Goal: Task Accomplishment & Management: Manage account settings

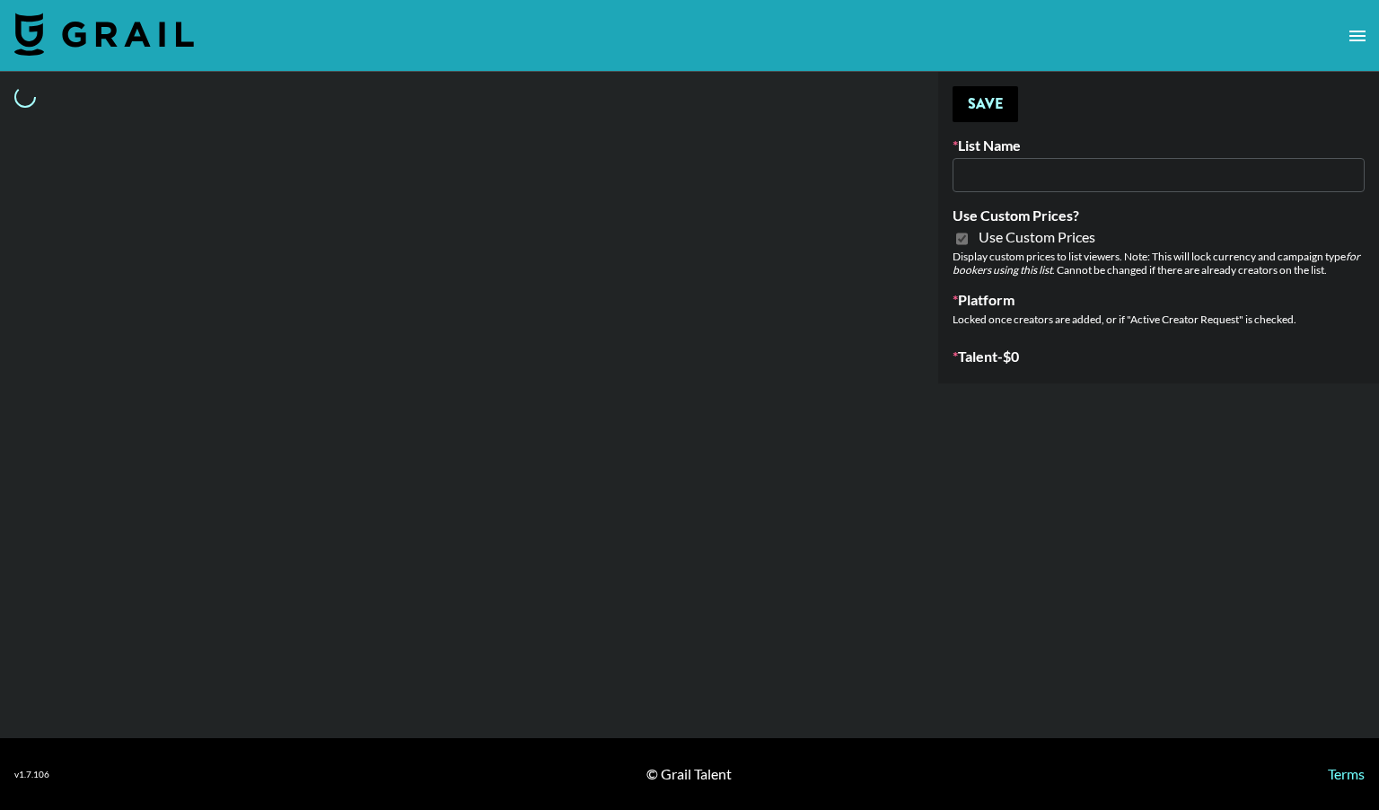
type input "LISEN Watch"
checkbox input "true"
select select "Brand"
type input "[PERSON_NAME] AI"
checkbox input "true"
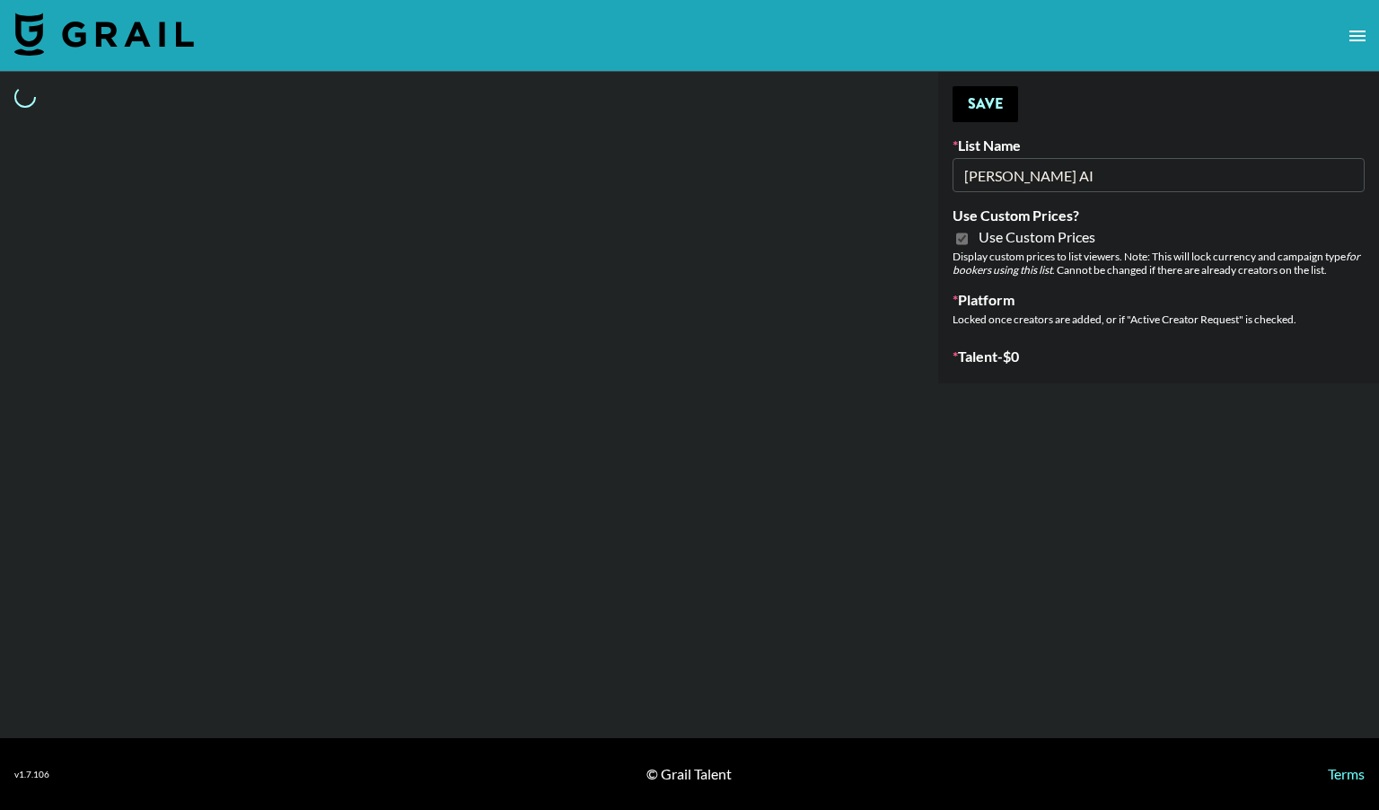
select select "Brand"
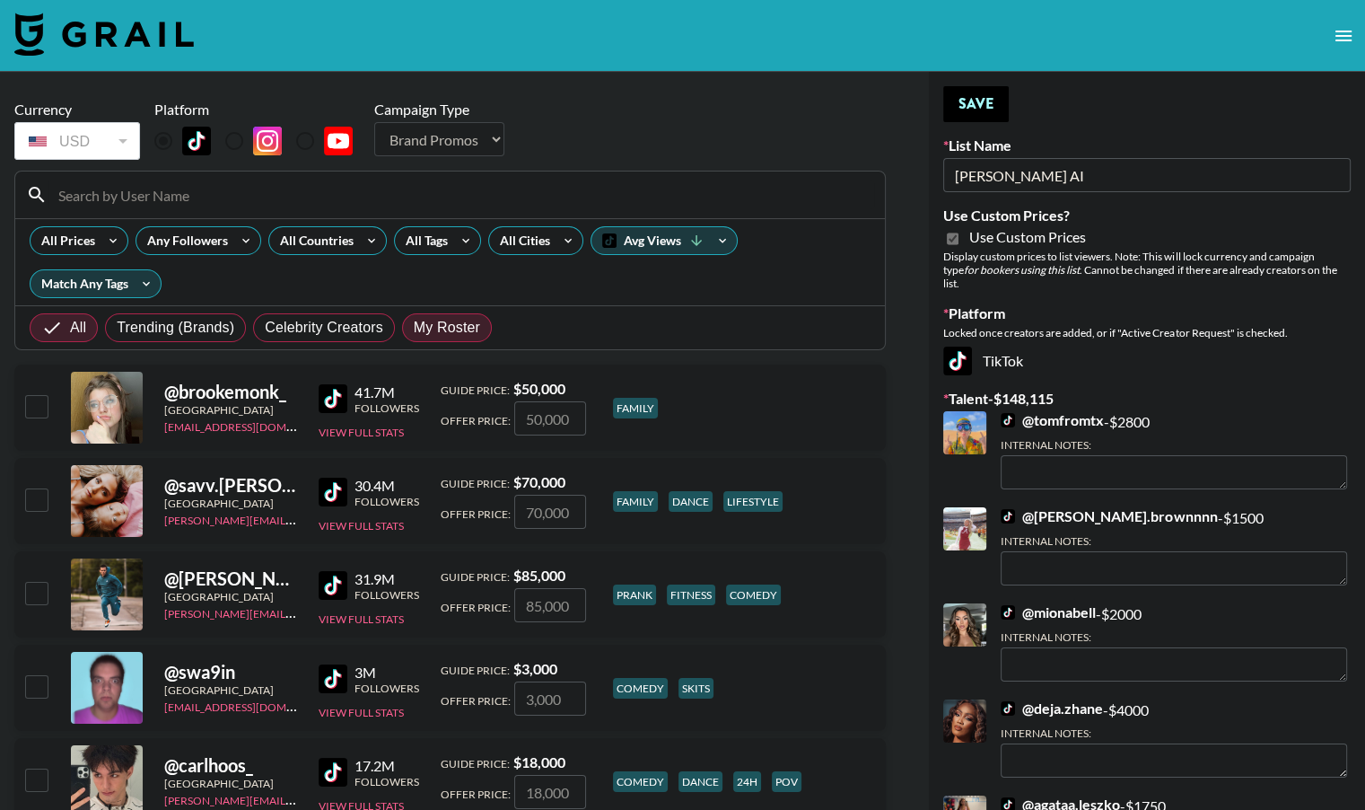
click at [446, 328] on span "My Roster" at bounding box center [447, 328] width 66 height 22
click at [414, 328] on input "My Roster" at bounding box center [414, 328] width 0 height 0
radio input "true"
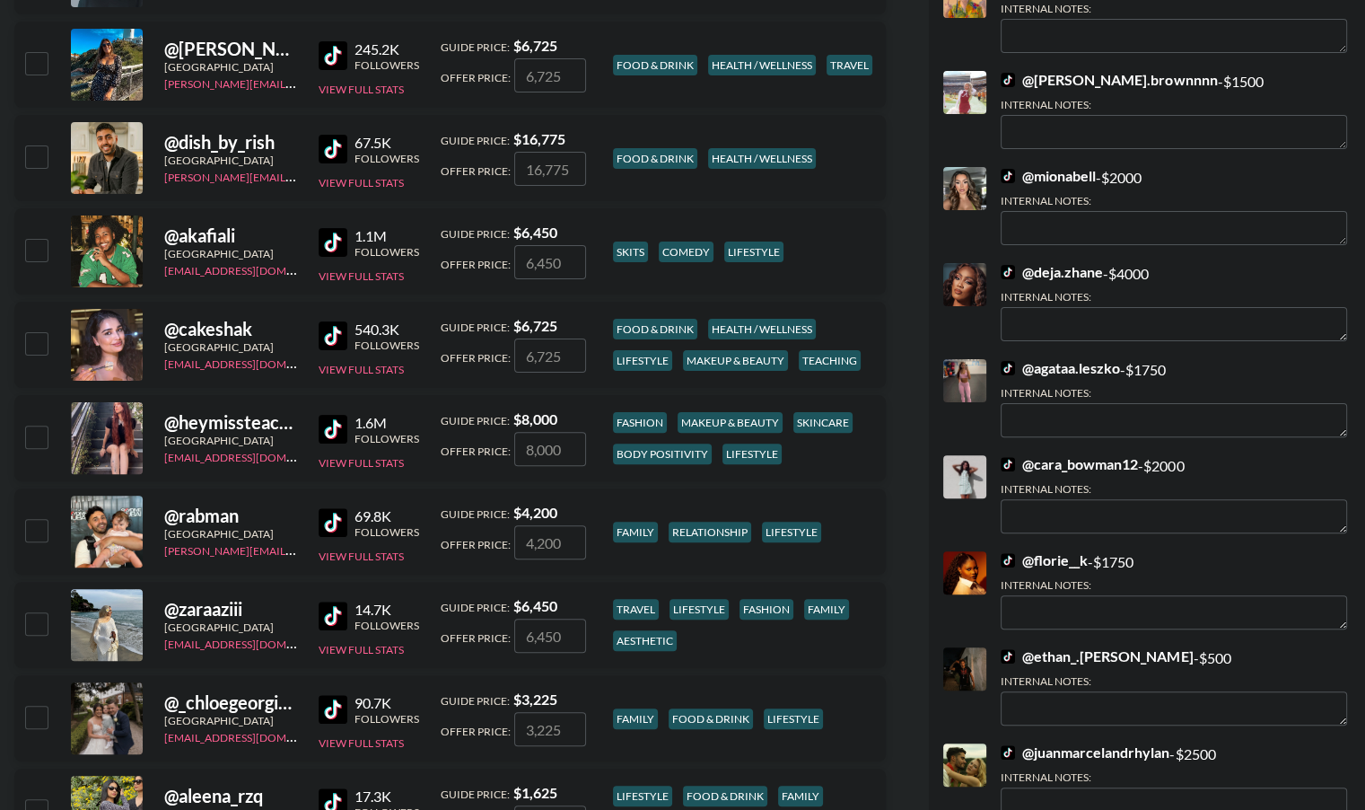
scroll to position [434, 0]
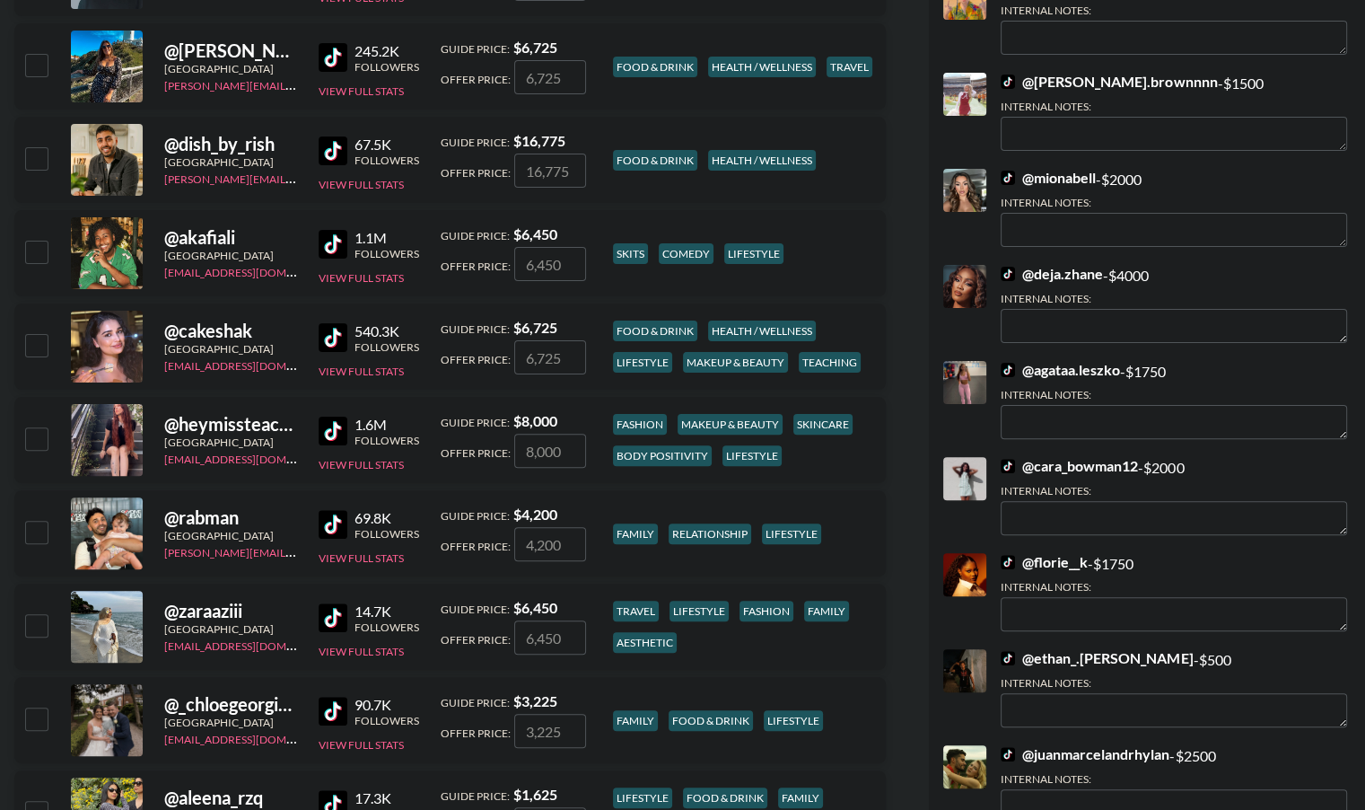
click at [37, 250] on input "checkbox" at bounding box center [36, 252] width 22 height 22
checkbox input "true"
type input "6450"
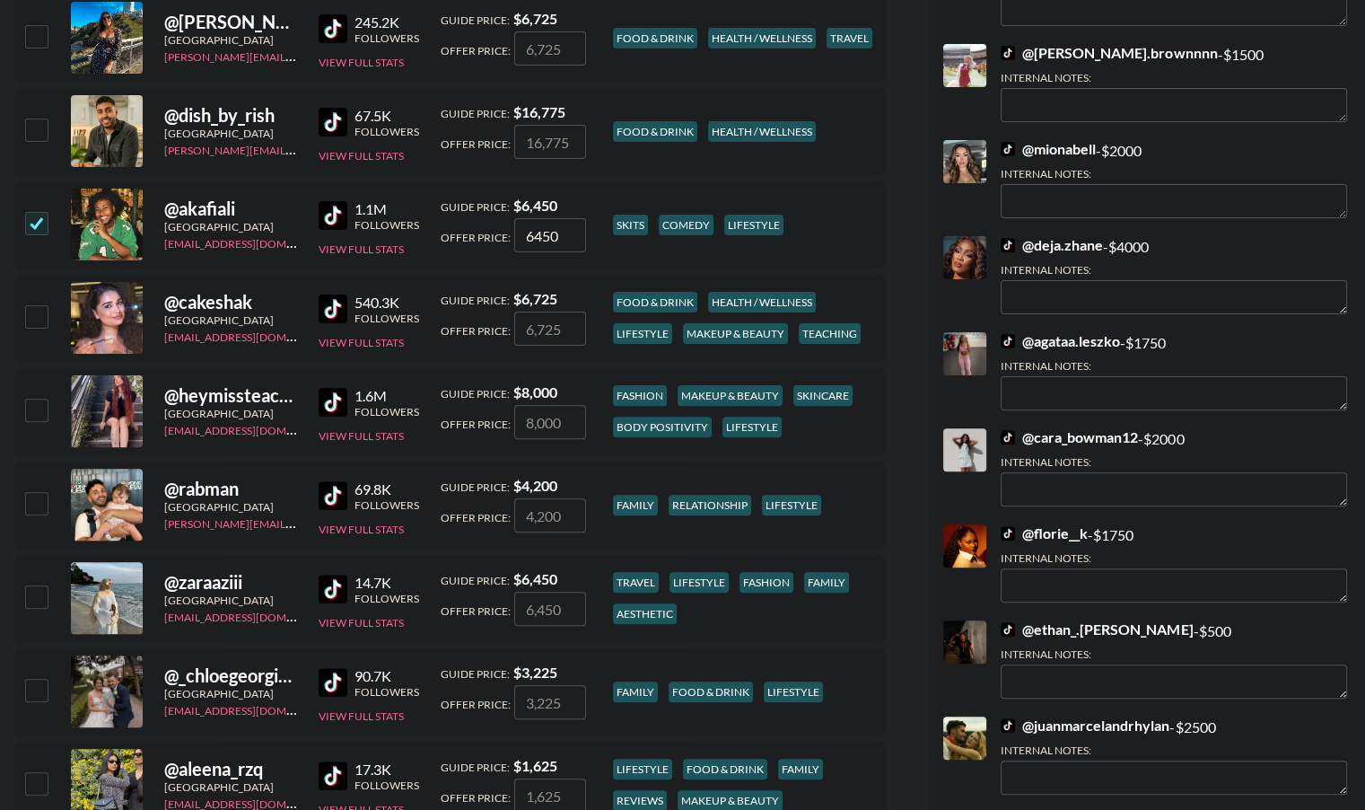
scroll to position [479, 0]
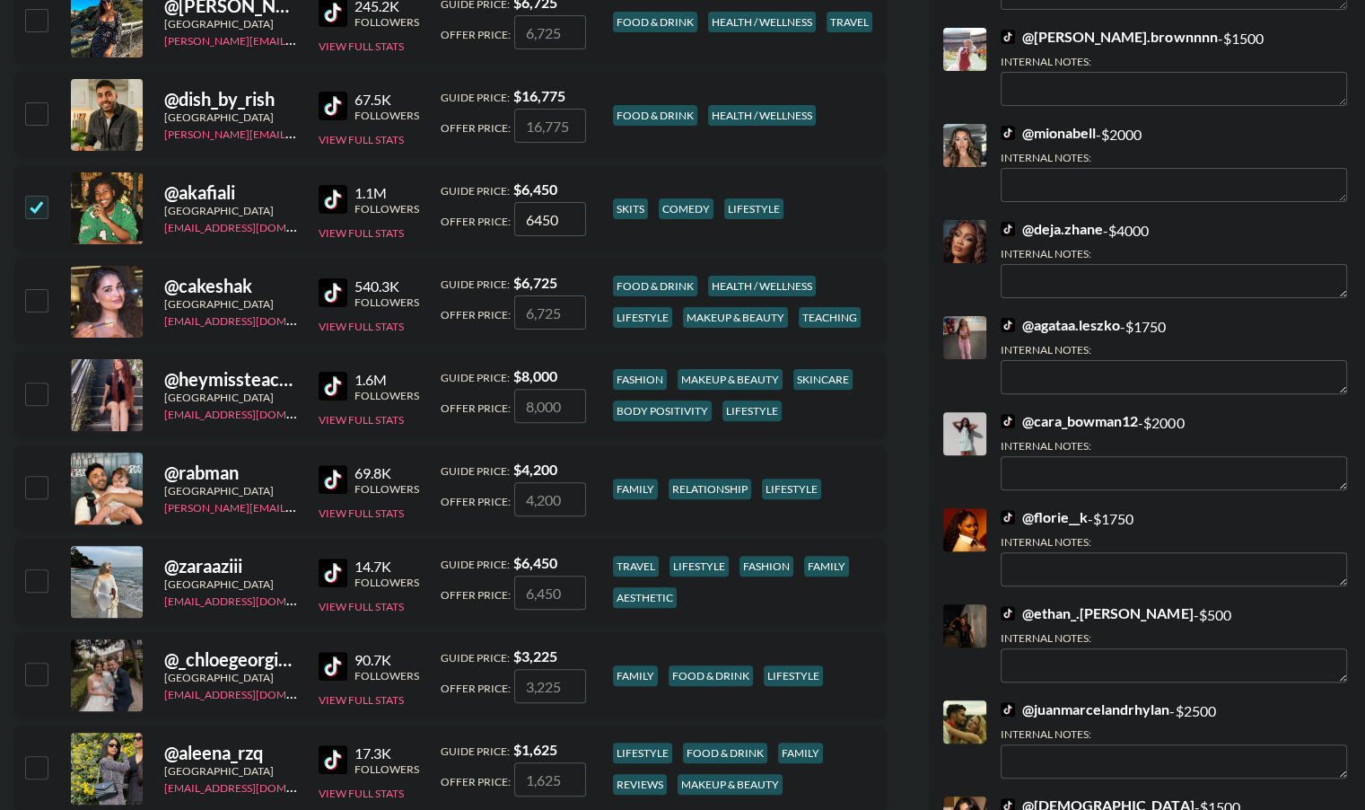
click at [43, 391] on input "checkbox" at bounding box center [36, 393] width 22 height 22
checkbox input "true"
type input "8000"
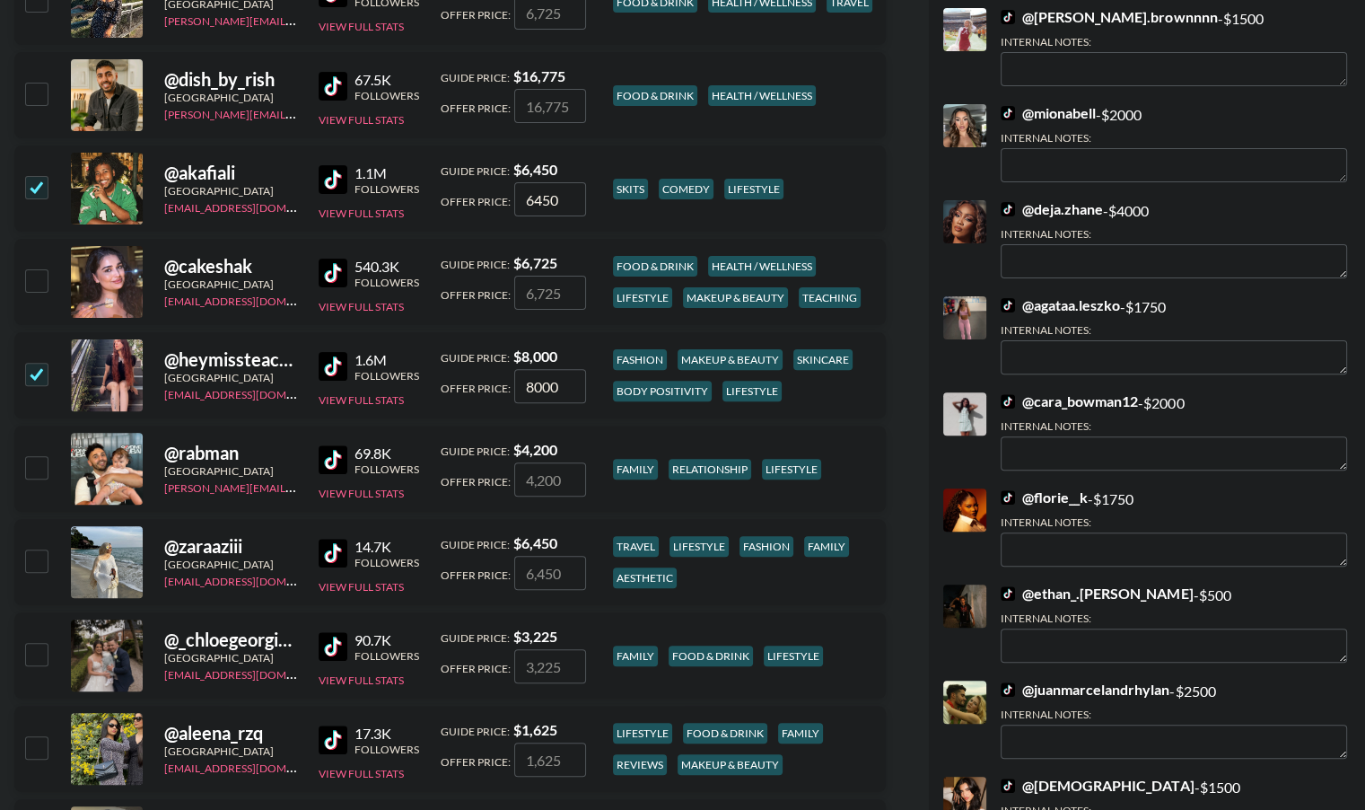
scroll to position [509, 0]
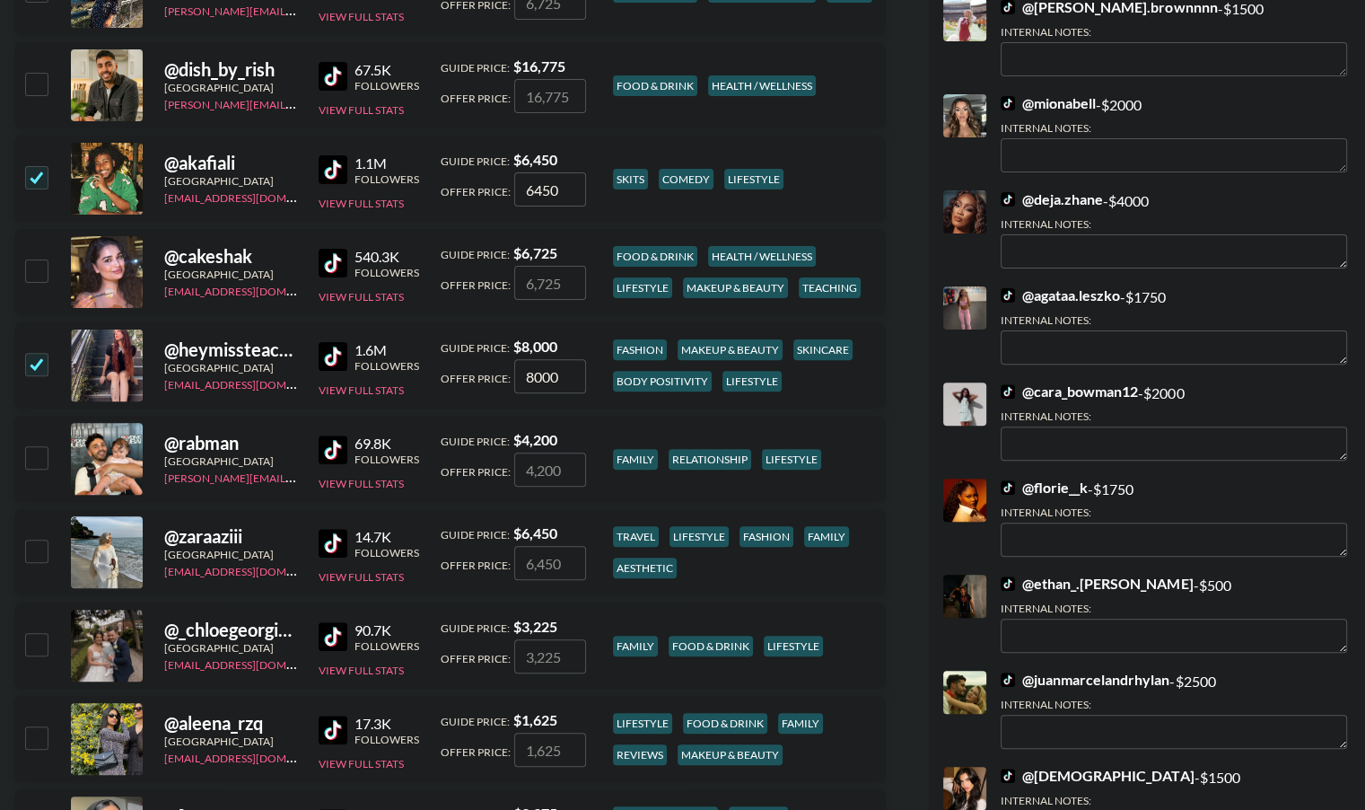
click at [38, 269] on input "checkbox" at bounding box center [36, 270] width 22 height 22
checkbox input "true"
type input "6725"
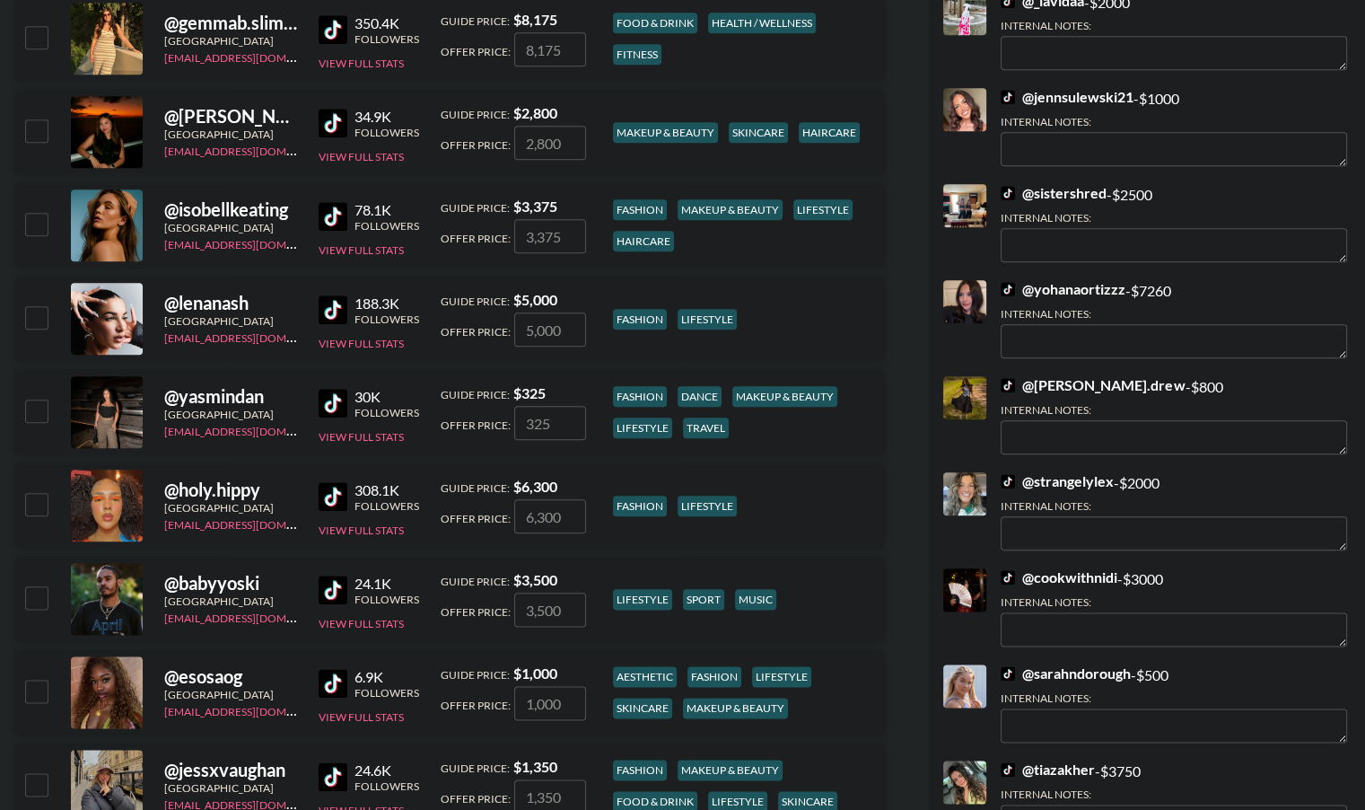
scroll to position [1960, 0]
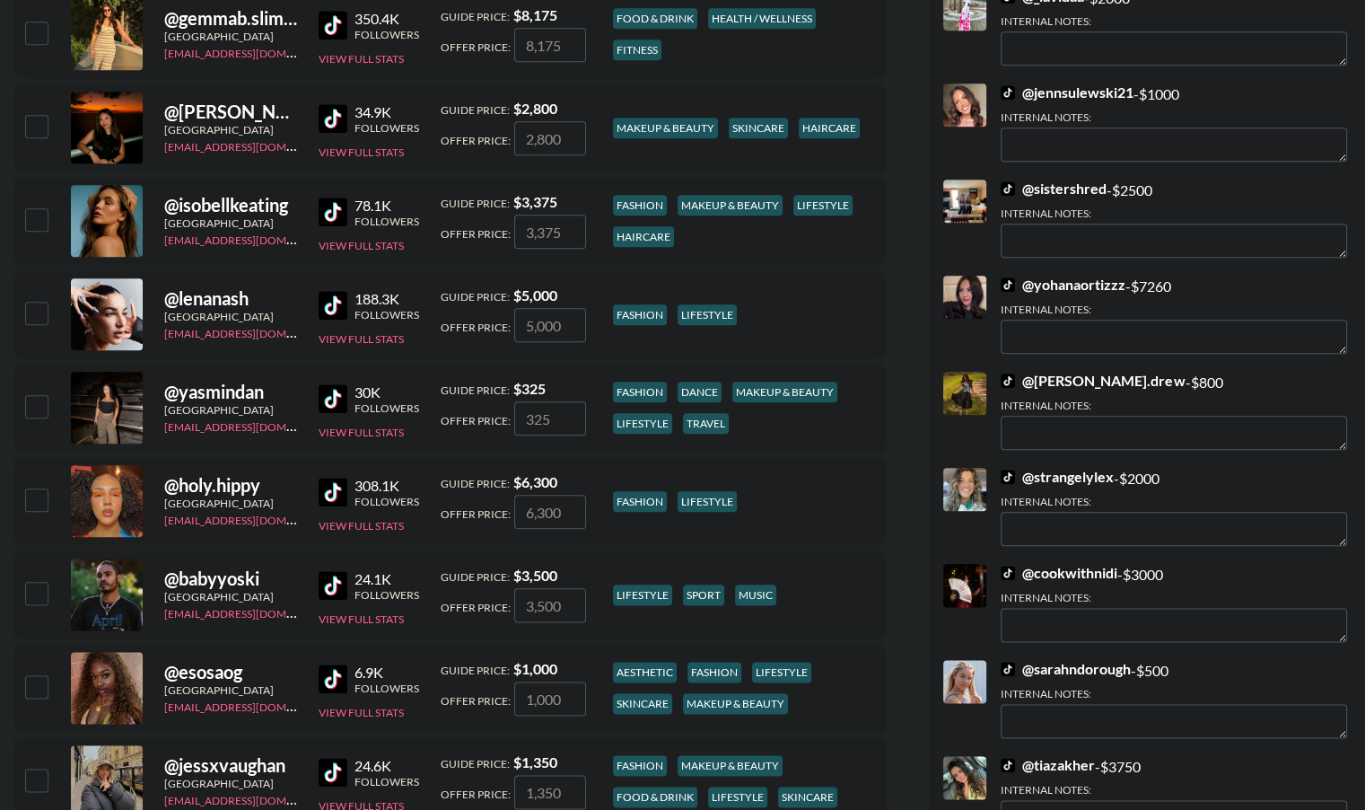
click at [34, 312] on input "checkbox" at bounding box center [36, 313] width 22 height 22
checkbox input "true"
type input "5000"
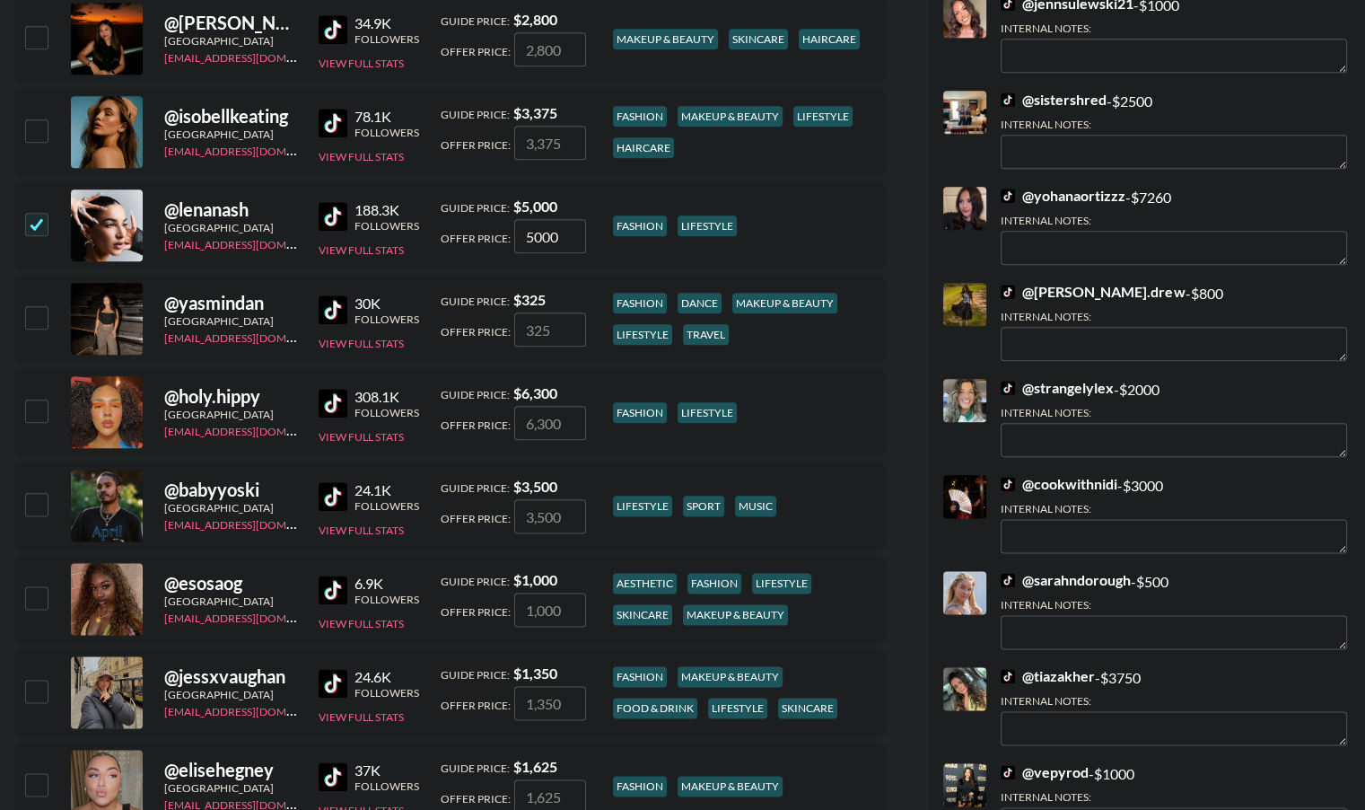
scroll to position [2057, 0]
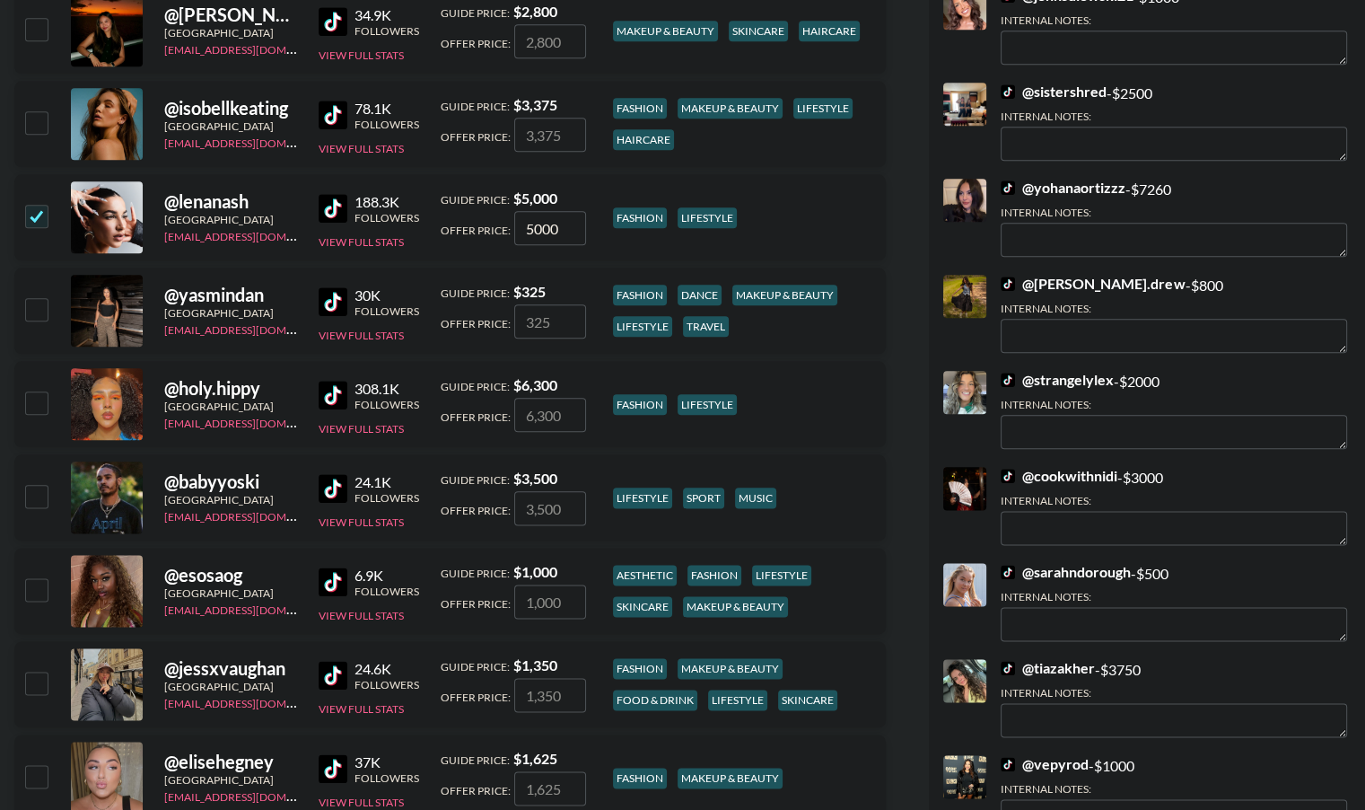
click at [39, 399] on input "checkbox" at bounding box center [36, 402] width 22 height 22
checkbox input "true"
type input "6300"
click at [39, 590] on input "checkbox" at bounding box center [36, 589] width 22 height 22
checkbox input "true"
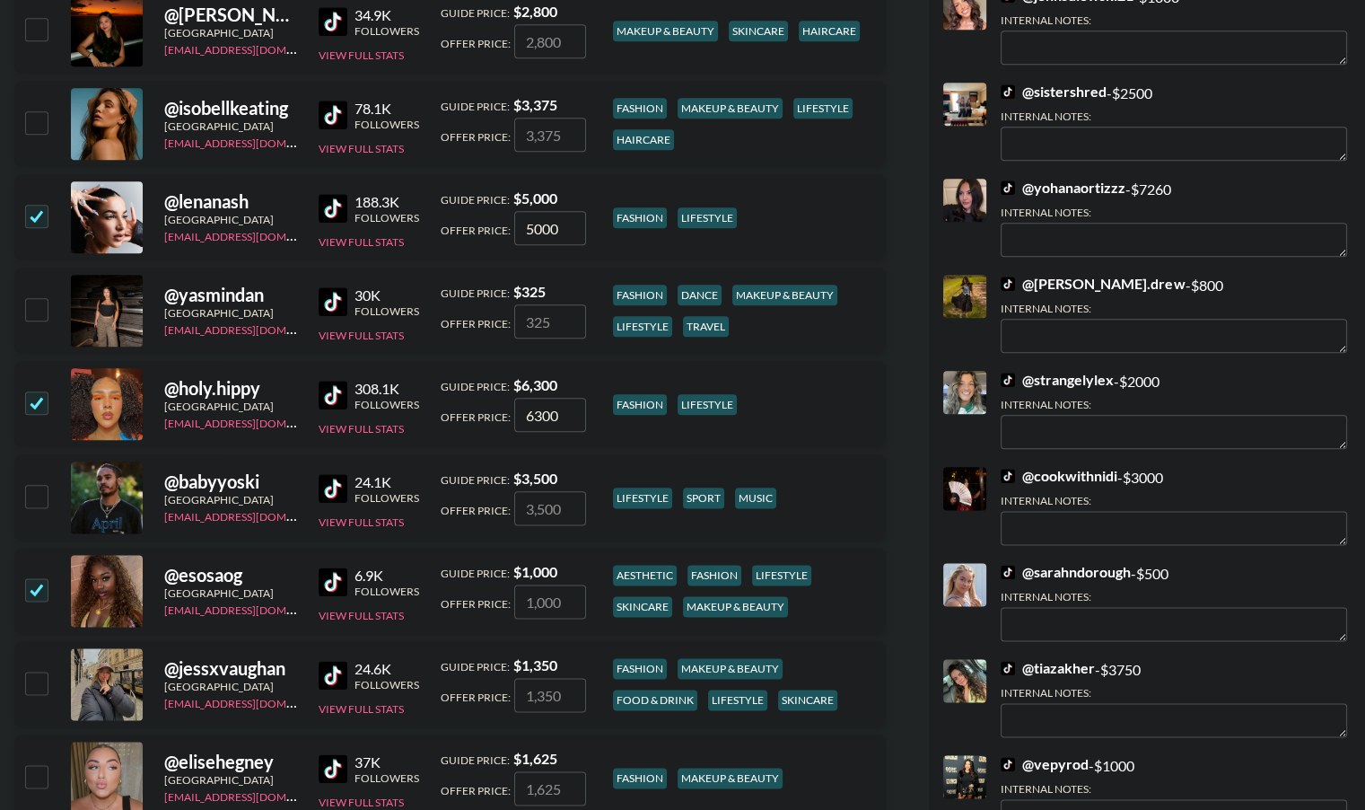
type input "1000"
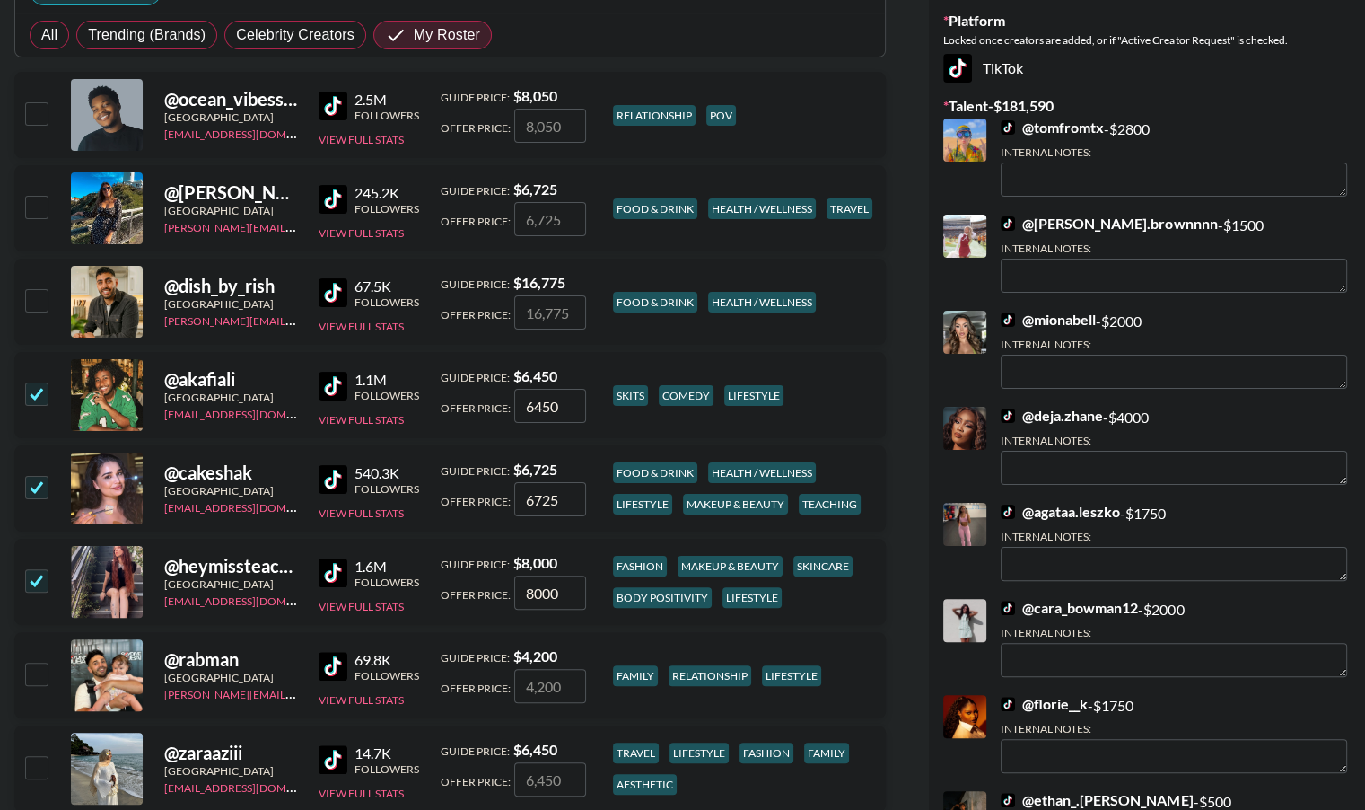
scroll to position [0, 0]
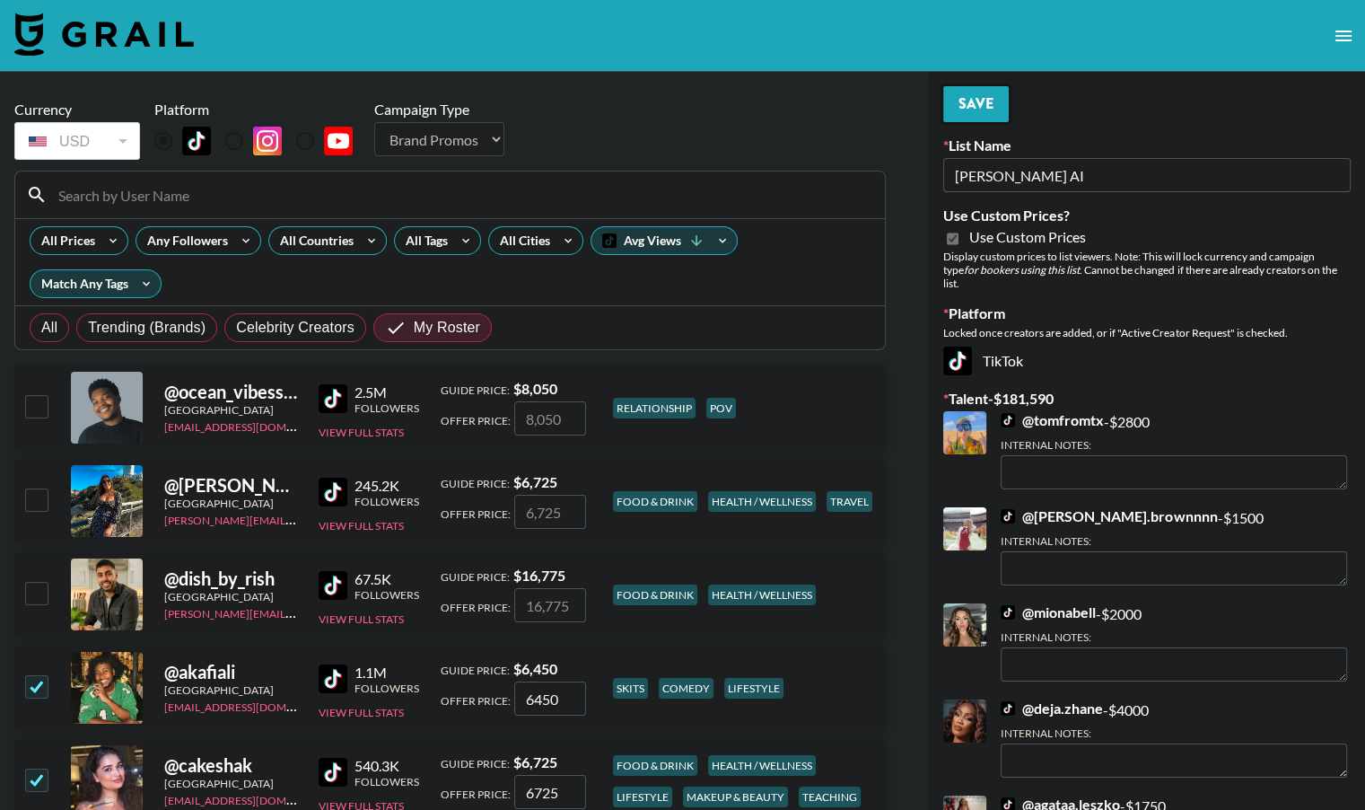
click at [974, 108] on button "Save" at bounding box center [976, 104] width 66 height 36
